Goal: Transaction & Acquisition: Book appointment/travel/reservation

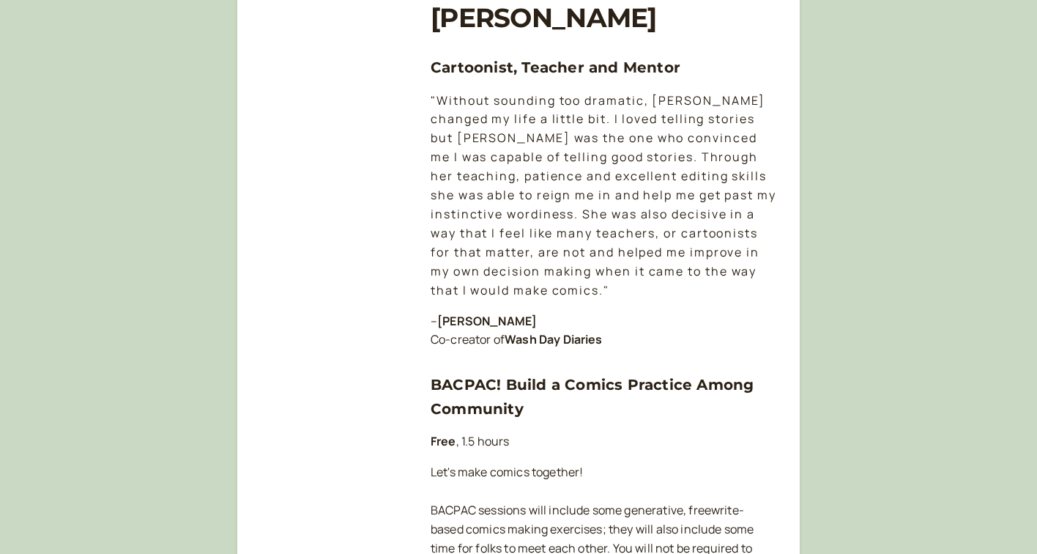
scroll to position [652, 0]
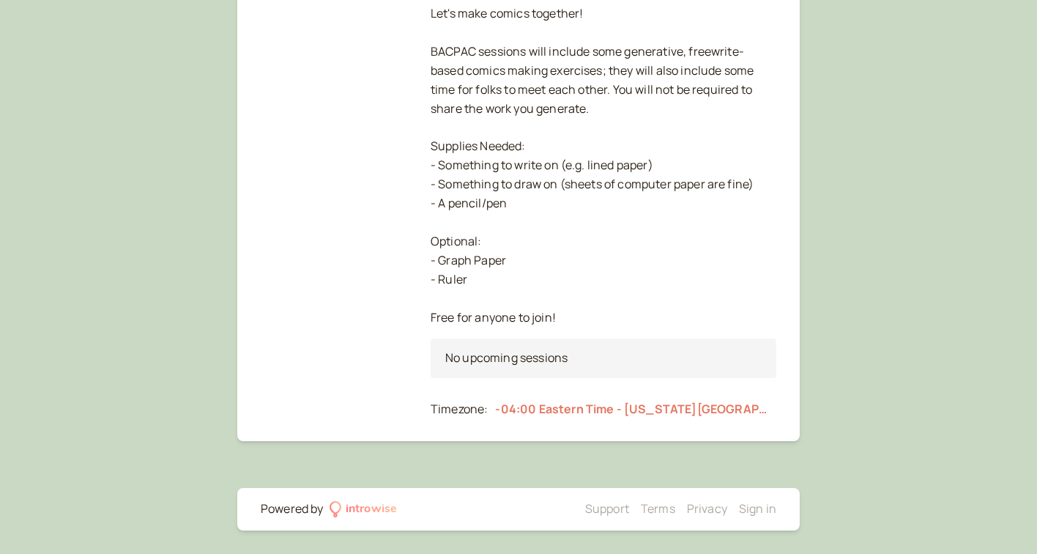
click at [539, 360] on div "No upcoming sessions" at bounding box center [604, 358] width 346 height 40
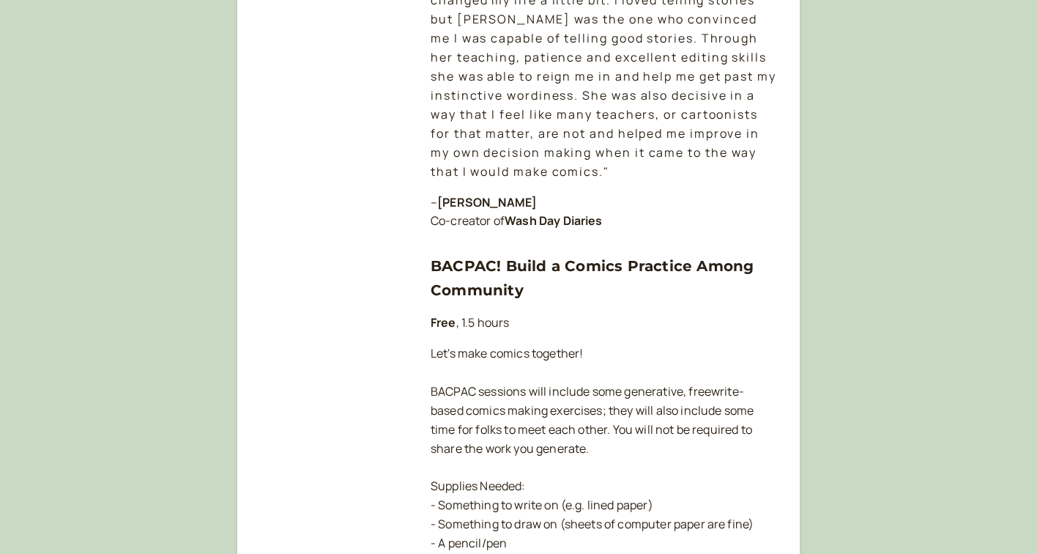
scroll to position [652, 0]
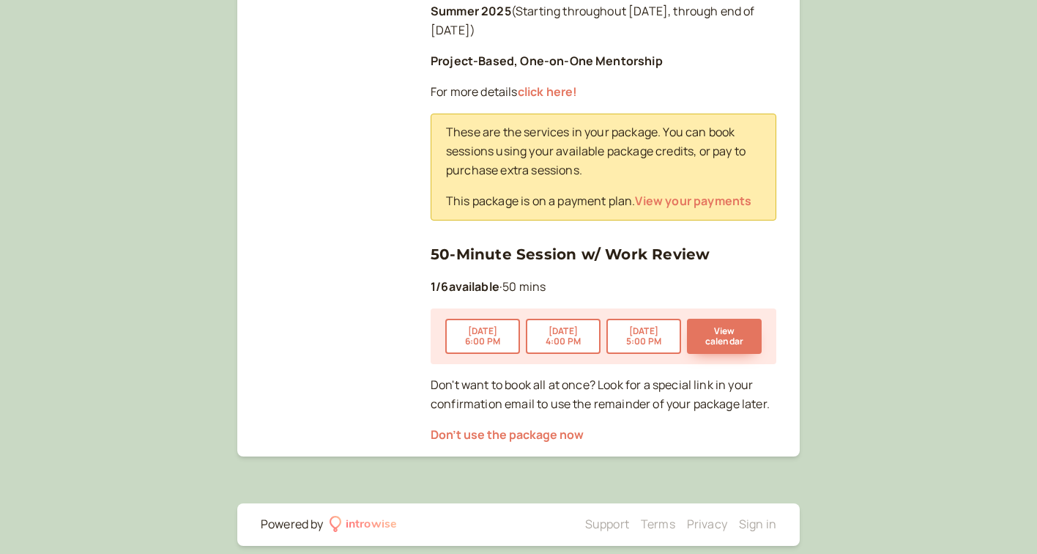
scroll to position [379, 0]
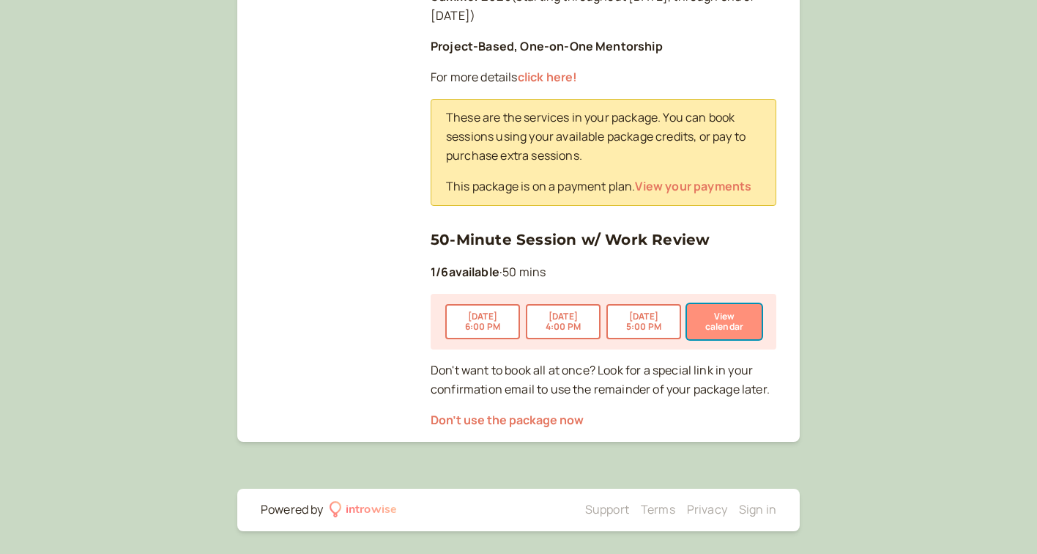
click at [716, 324] on button "View calendar" at bounding box center [724, 321] width 75 height 35
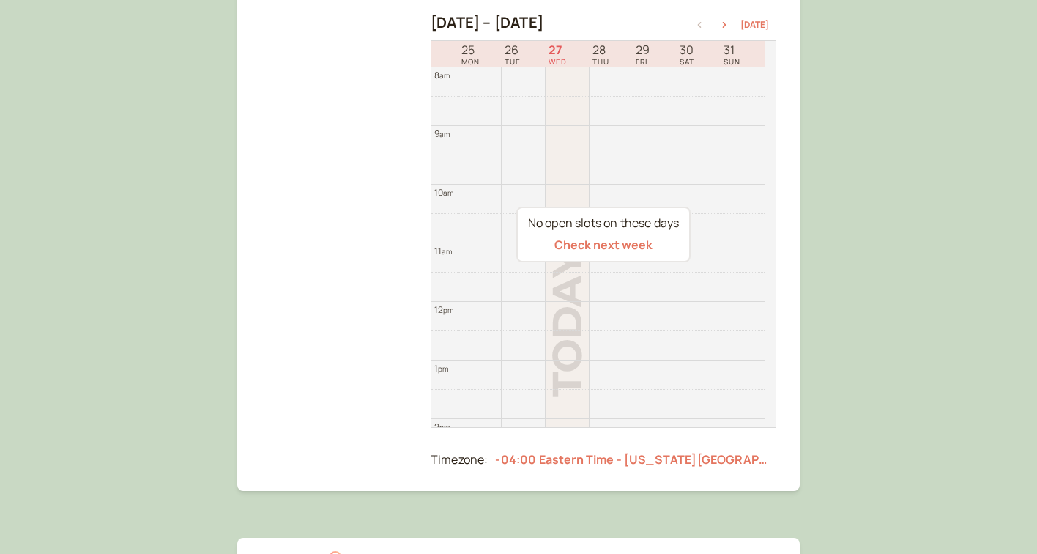
scroll to position [220, 0]
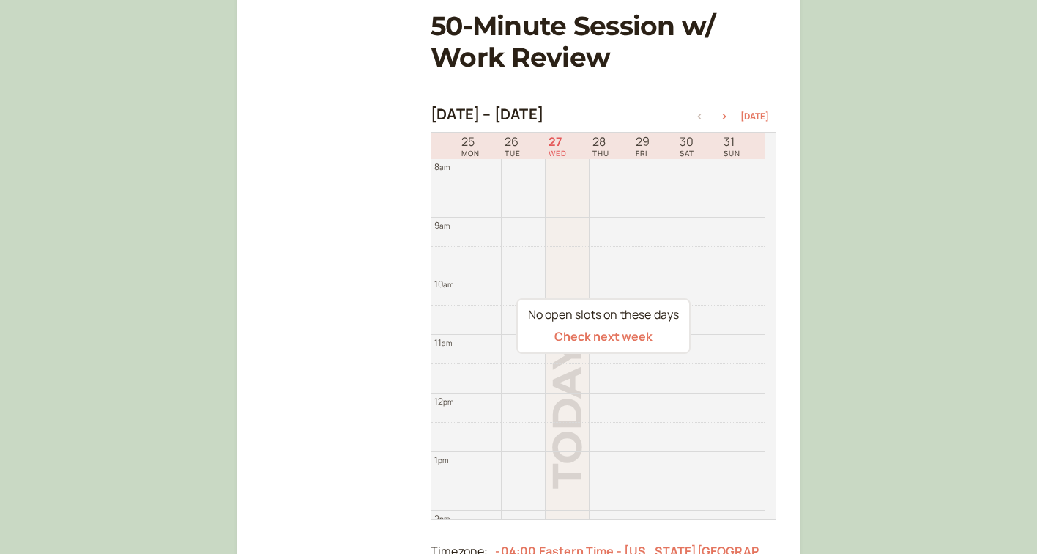
click at [602, 324] on div "No open slots on these days Check next week" at bounding box center [603, 326] width 174 height 56
click at [600, 332] on button "Check next week" at bounding box center [603, 336] width 98 height 13
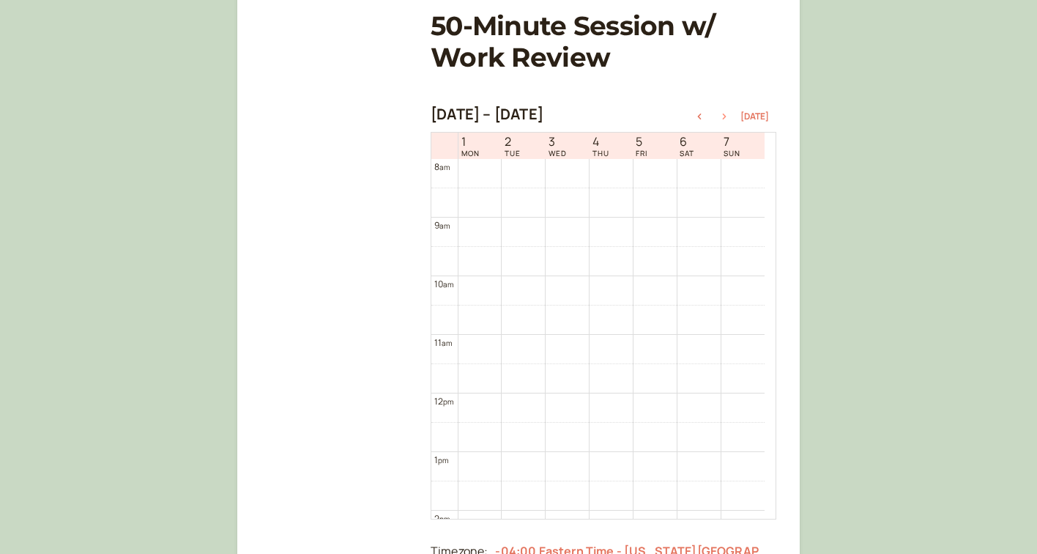
click at [729, 116] on icon "button" at bounding box center [724, 117] width 18 height 6
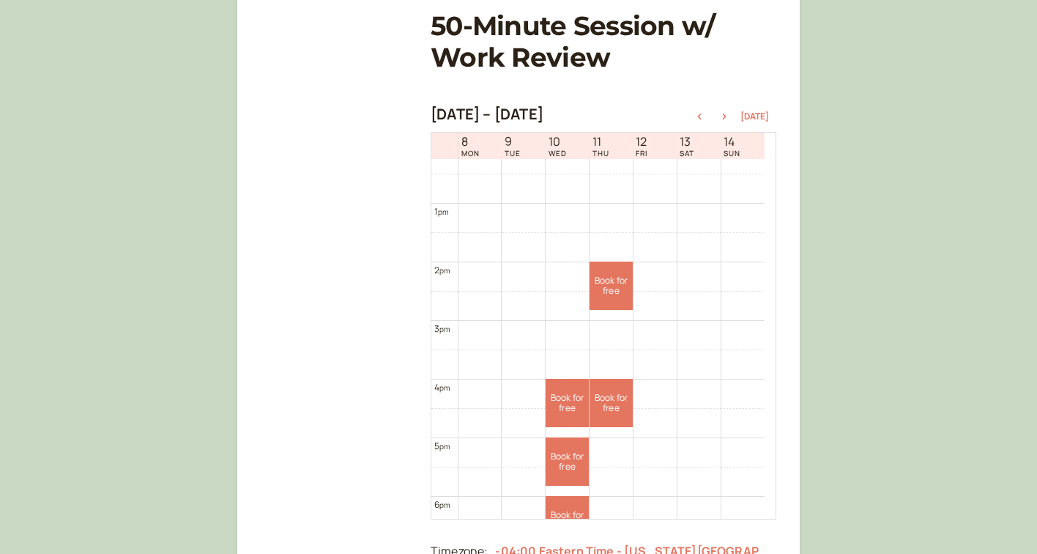
scroll to position [770, 0]
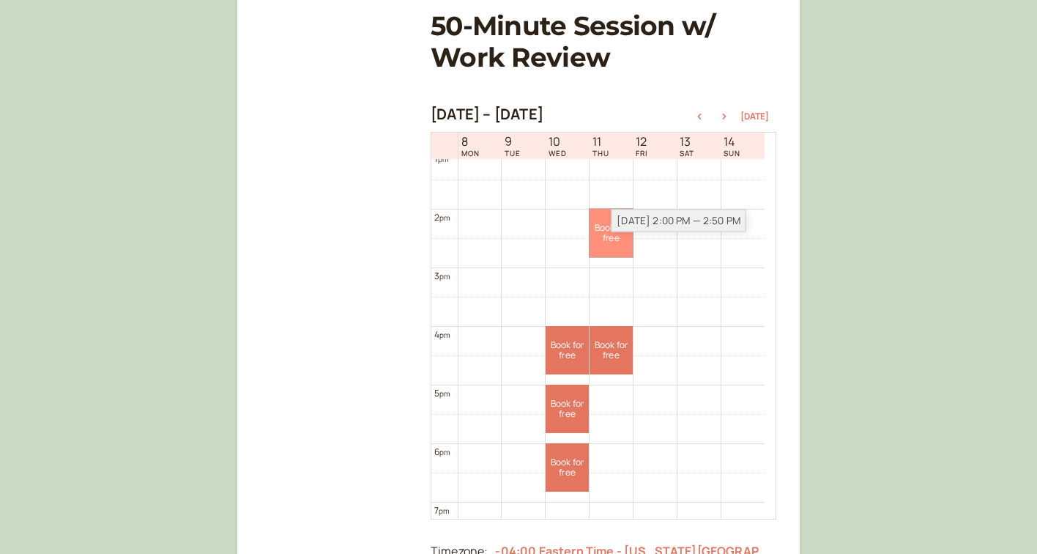
click at [614, 232] on link "Book for free free" at bounding box center [611, 233] width 43 height 48
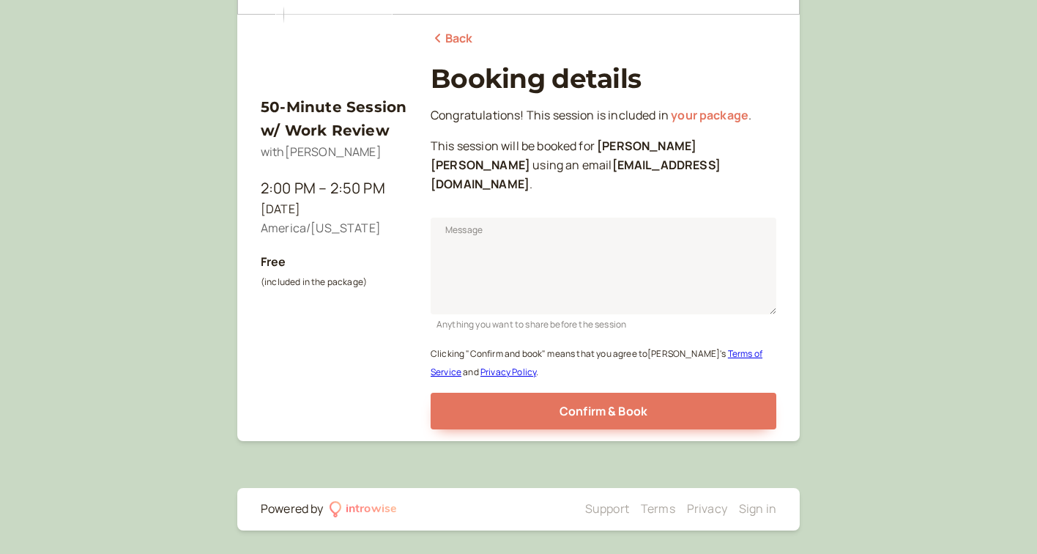
scroll to position [148, 0]
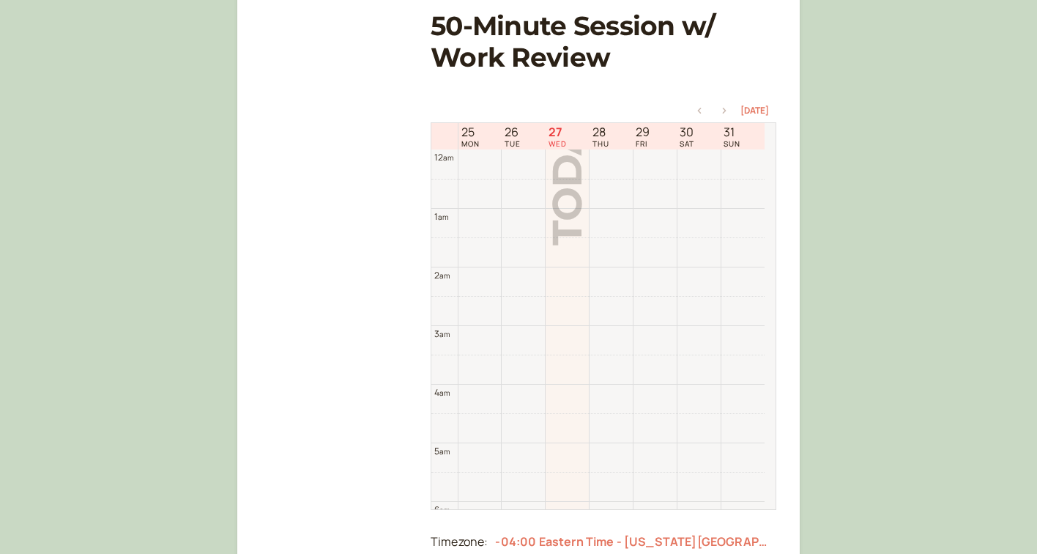
scroll to position [469, 0]
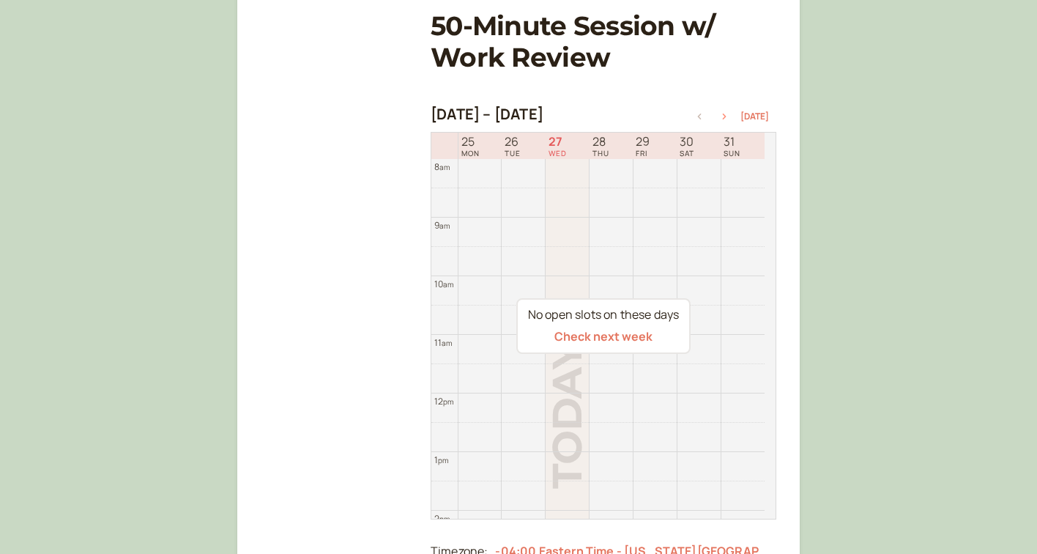
click at [725, 116] on icon "button" at bounding box center [724, 117] width 18 height 6
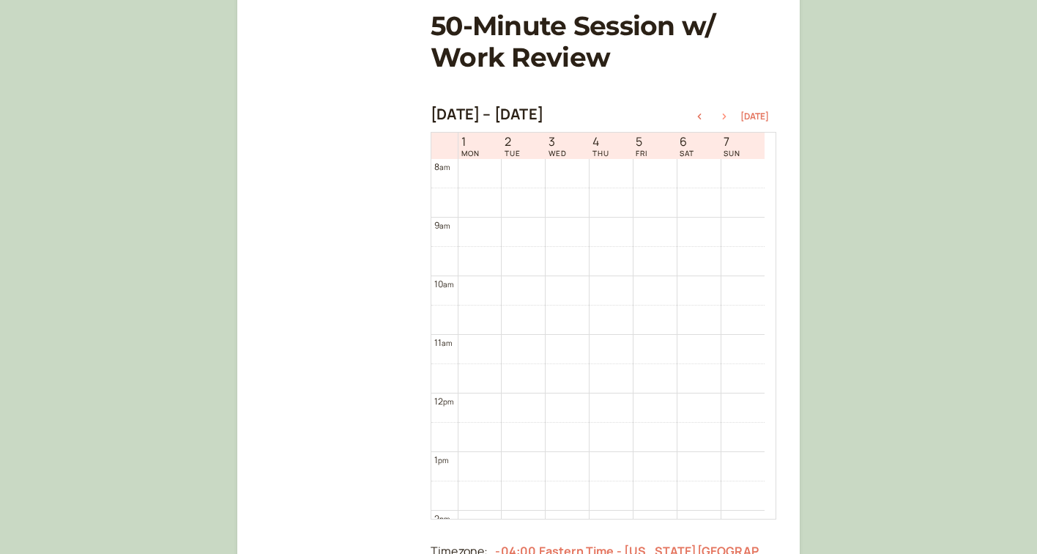
click at [729, 116] on icon "button" at bounding box center [724, 117] width 18 height 6
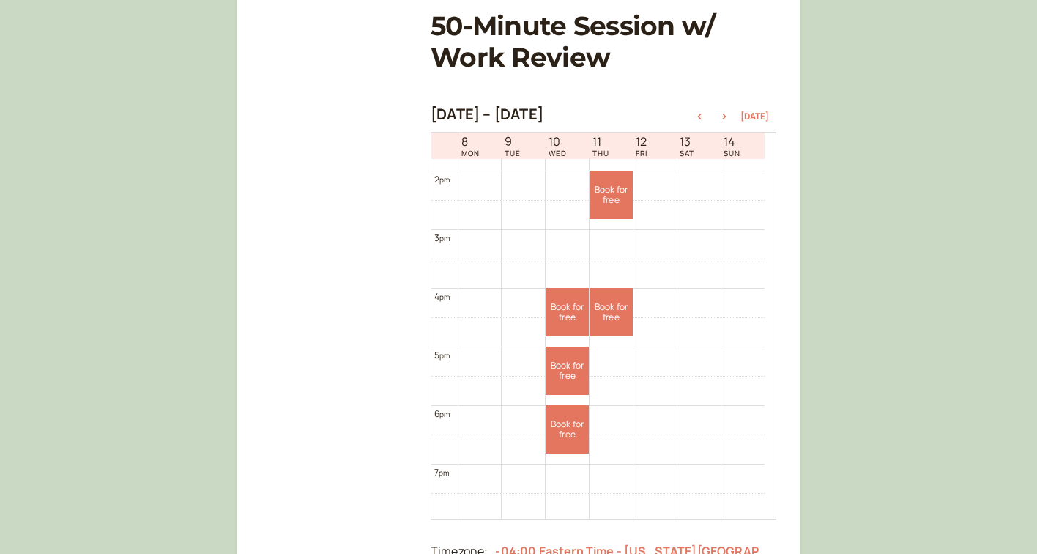
scroll to position [827, 0]
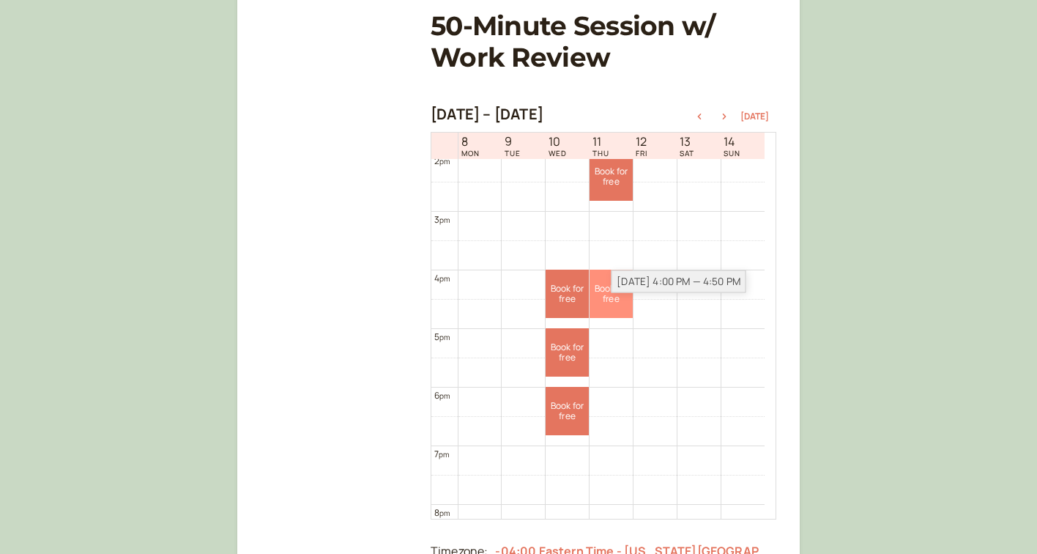
click at [624, 283] on div "Sep 11, 4:00 PM — 4:50 PM" at bounding box center [678, 281] width 135 height 23
click at [612, 294] on link "Book for free free" at bounding box center [611, 293] width 43 height 48
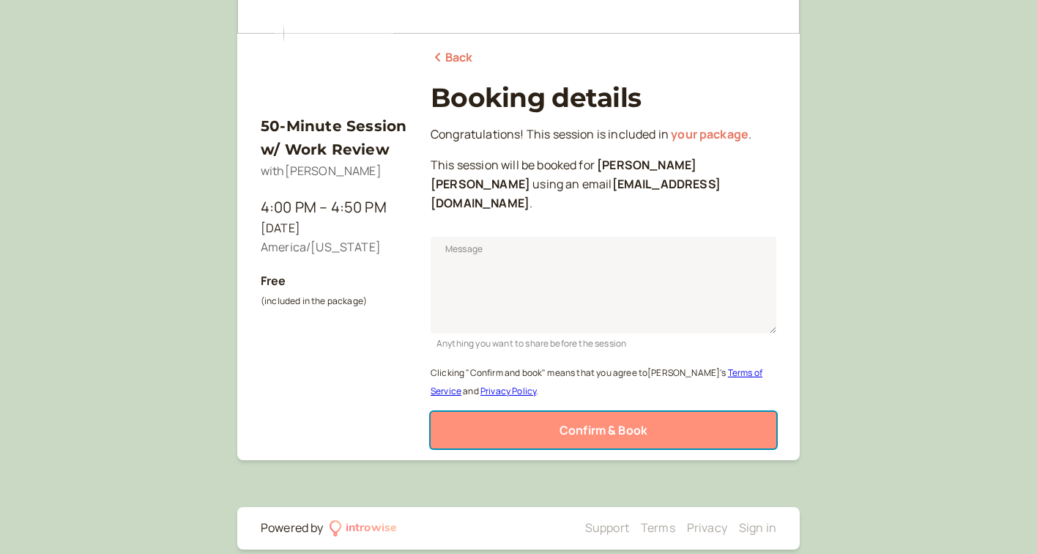
click at [630, 419] on button "Confirm & Book" at bounding box center [604, 430] width 346 height 37
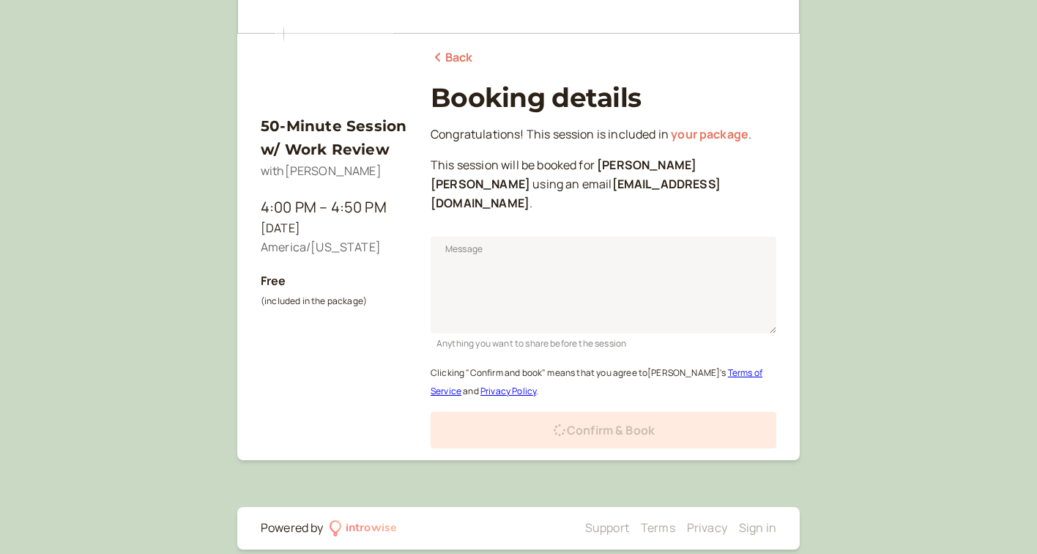
scroll to position [100, 0]
